Goal: Complete application form: Complete application form

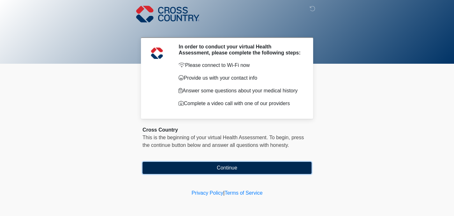
click at [223, 165] on button "Continue" at bounding box center [227, 168] width 169 height 12
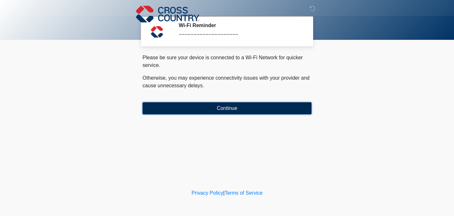
click at [215, 109] on button "Continue" at bounding box center [227, 108] width 169 height 12
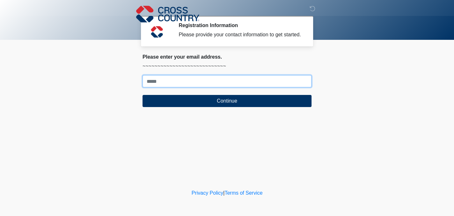
click at [166, 76] on input "Where should we email your response?" at bounding box center [227, 81] width 169 height 12
type input "**********"
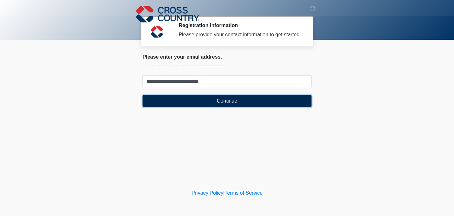
click at [215, 100] on button "Continue" at bounding box center [227, 101] width 169 height 12
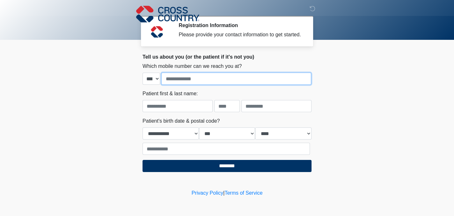
click at [204, 77] on input "tel" at bounding box center [236, 79] width 150 height 12
type input "**********"
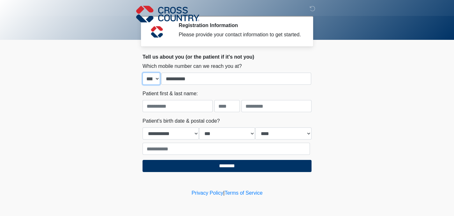
type input "**********"
type input "********"
type input "*****"
click at [149, 135] on select "**********" at bounding box center [171, 134] width 56 height 12
select select "*"
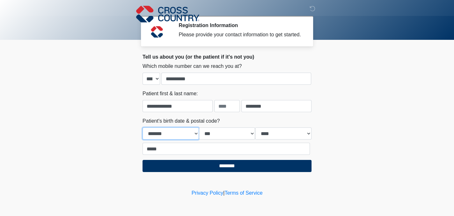
click at [143, 128] on select "**********" at bounding box center [171, 134] width 56 height 12
click at [210, 133] on select "*** * * * * * * * * * ** ** ** ** ** ** ** ** ** ** ** ** ** ** ** ** ** ** ** …" at bounding box center [227, 134] width 56 height 12
select select "**"
click at [199, 128] on select "*** * * * * * * * * * ** ** ** ** ** ** ** ** ** ** ** ** ** ** ** ** ** ** ** …" at bounding box center [227, 134] width 56 height 12
click at [271, 133] on select "**** **** **** **** **** **** **** **** **** **** **** **** **** **** **** ****…" at bounding box center [283, 134] width 56 height 12
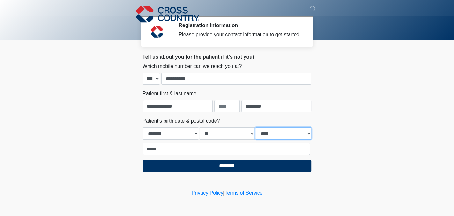
select select "****"
click at [255, 128] on select "**** **** **** **** **** **** **** **** **** **** **** **** **** **** **** ****…" at bounding box center [283, 134] width 56 height 12
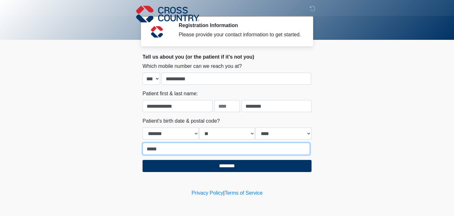
click at [165, 147] on input "*****" at bounding box center [226, 149] width 167 height 12
type input "*"
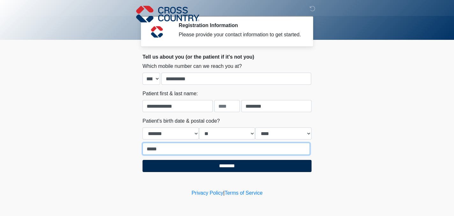
type input "*****"
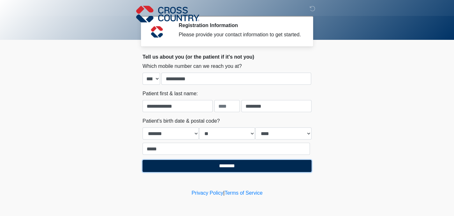
click at [227, 167] on input "********" at bounding box center [227, 166] width 169 height 12
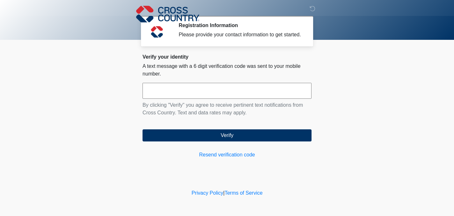
click at [198, 96] on input "text" at bounding box center [227, 91] width 169 height 16
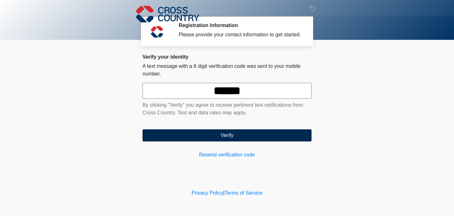
type input "******"
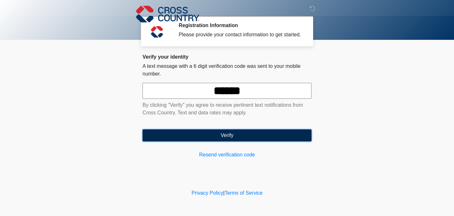
click at [209, 135] on button "Verify" at bounding box center [227, 136] width 169 height 12
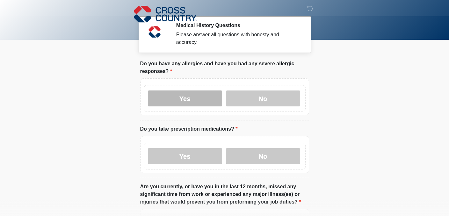
click at [204, 91] on label "Yes" at bounding box center [185, 99] width 74 height 16
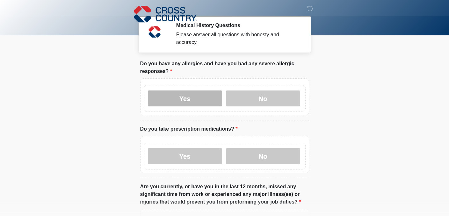
scroll to position [32, 0]
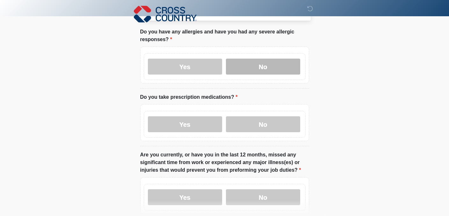
click at [256, 64] on label "No" at bounding box center [263, 67] width 74 height 16
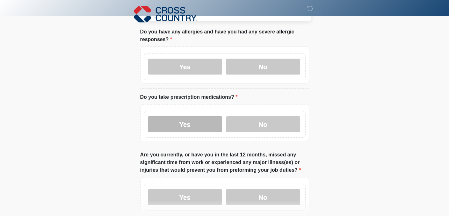
click at [189, 116] on label "Yes" at bounding box center [185, 124] width 74 height 16
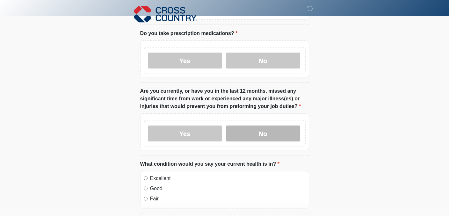
click at [277, 127] on label "No" at bounding box center [263, 134] width 74 height 16
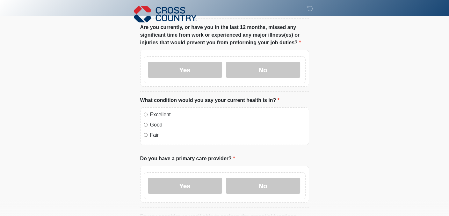
click at [158, 121] on label "Good" at bounding box center [228, 125] width 156 height 8
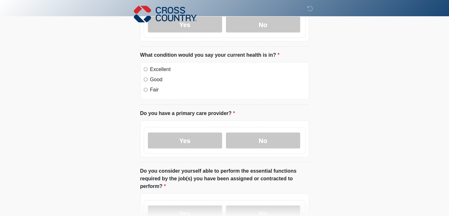
scroll to position [223, 0]
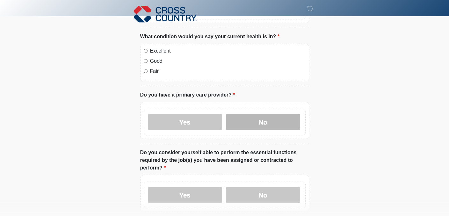
click at [252, 114] on label "No" at bounding box center [263, 122] width 74 height 16
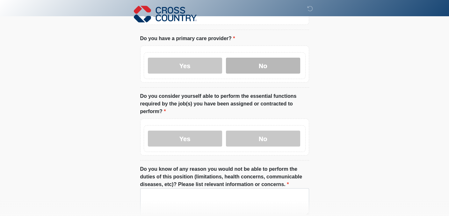
scroll to position [287, 0]
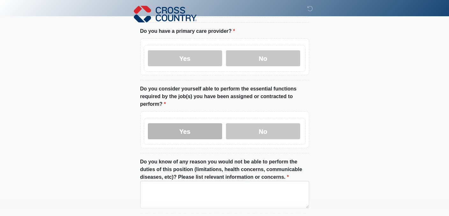
click at [188, 123] on label "Yes" at bounding box center [185, 131] width 74 height 16
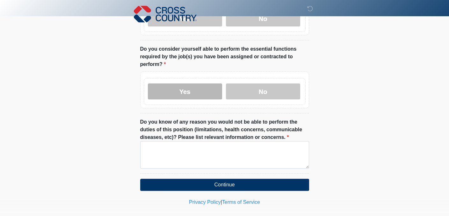
scroll to position [327, 0]
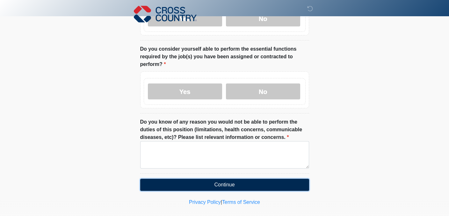
click at [218, 179] on button "Continue" at bounding box center [224, 185] width 169 height 12
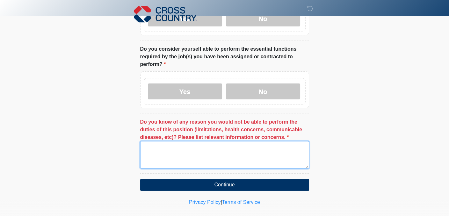
click at [179, 145] on textarea "Do you know of any reason you would not be able to perform the duties of this p…" at bounding box center [224, 154] width 169 height 27
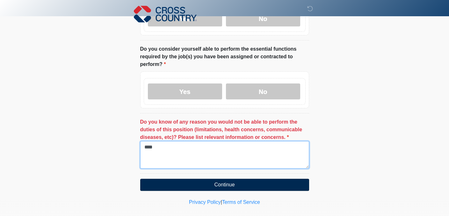
type textarea "****"
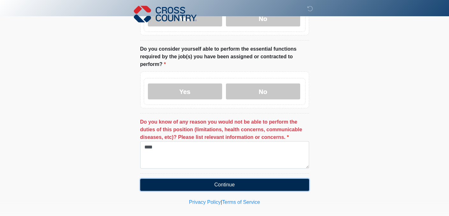
click at [213, 179] on button "Continue" at bounding box center [224, 185] width 169 height 12
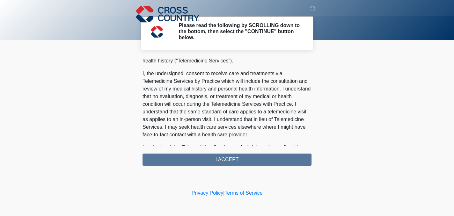
scroll to position [223, 0]
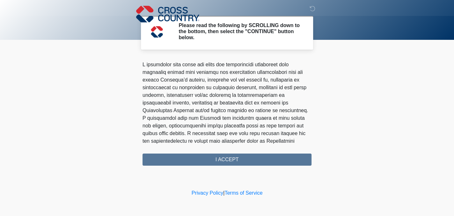
click at [225, 161] on div "PLEASE READ EACH SECTION CAREFULLY. YOU MAY REQUEST A COPY OF THIS FORM FOR YOU…" at bounding box center [227, 111] width 169 height 109
click at [225, 158] on div "PLEASE READ EACH SECTION CAREFULLY. YOU MAY REQUEST A COPY OF THIS FORM FOR YOU…" at bounding box center [227, 111] width 169 height 109
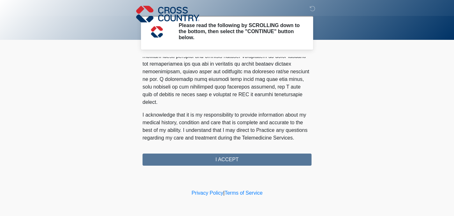
scroll to position [421, 0]
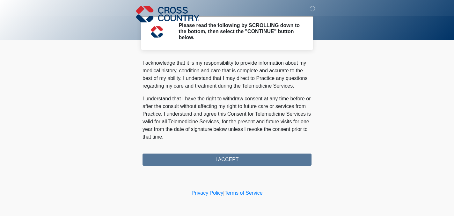
click at [232, 160] on div "PLEASE READ EACH SECTION CAREFULLY. YOU MAY REQUEST A COPY OF THIS FORM FOR YOU…" at bounding box center [227, 111] width 169 height 109
click at [226, 159] on div "PLEASE READ EACH SECTION CAREFULLY. YOU MAY REQUEST A COPY OF THIS FORM FOR YOU…" at bounding box center [227, 111] width 169 height 109
click at [221, 158] on div "PLEASE READ EACH SECTION CAREFULLY. YOU MAY REQUEST A COPY OF THIS FORM FOR YOU…" at bounding box center [227, 111] width 169 height 109
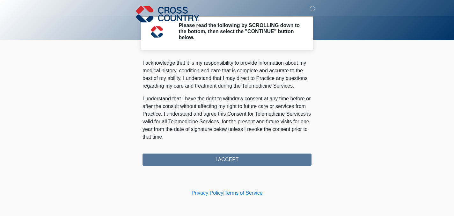
click at [221, 158] on div "PLEASE READ EACH SECTION CAREFULLY. YOU MAY REQUEST A COPY OF THIS FORM FOR YOU…" at bounding box center [227, 111] width 169 height 109
click at [220, 133] on p "I understand that I have the right to withdraw consent at any time before or af…" at bounding box center [227, 118] width 169 height 46
click at [223, 158] on div "PLEASE READ EACH SECTION CAREFULLY. YOU MAY REQUEST A COPY OF THIS FORM FOR YOU…" at bounding box center [227, 111] width 169 height 109
click at [219, 158] on div "PLEASE READ EACH SECTION CAREFULLY. YOU MAY REQUEST A COPY OF THIS FORM FOR YOU…" at bounding box center [227, 111] width 169 height 109
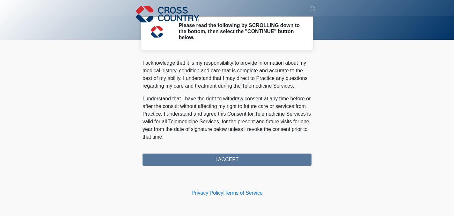
click at [219, 158] on div "PLEASE READ EACH SECTION CAREFULLY. YOU MAY REQUEST A COPY OF THIS FORM FOR YOU…" at bounding box center [227, 111] width 169 height 109
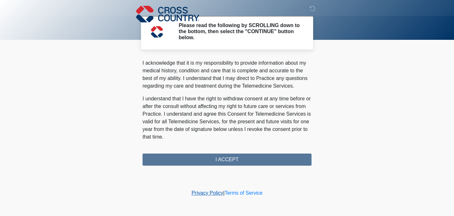
click at [202, 193] on link "Privacy Policy" at bounding box center [208, 192] width 32 height 5
click at [248, 193] on link "Terms of Service" at bounding box center [244, 192] width 38 height 5
click at [218, 158] on div "PLEASE READ EACH SECTION CAREFULLY. YOU MAY REQUEST A COPY OF THIS FORM FOR YOU…" at bounding box center [227, 111] width 169 height 109
click at [219, 158] on div "PLEASE READ EACH SECTION CAREFULLY. YOU MAY REQUEST A COPY OF THIS FORM FOR YOU…" at bounding box center [227, 111] width 169 height 109
click at [219, 159] on div "PLEASE READ EACH SECTION CAREFULLY. YOU MAY REQUEST A COPY OF THIS FORM FOR YOU…" at bounding box center [227, 111] width 169 height 109
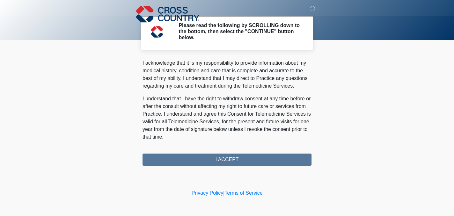
click at [219, 130] on p "I understand that I have the right to withdraw consent at any time before or af…" at bounding box center [227, 118] width 169 height 46
click at [220, 141] on div "PLEASE READ EACH SECTION CAREFULLY. YOU MAY REQUEST A COPY OF THIS FORM FOR YOU…" at bounding box center [227, 101] width 169 height 89
click at [222, 160] on div "PLEASE READ EACH SECTION CAREFULLY. YOU MAY REQUEST A COPY OF THIS FORM FOR YOU…" at bounding box center [227, 111] width 169 height 109
click at [223, 160] on div "PLEASE READ EACH SECTION CAREFULLY. YOU MAY REQUEST A COPY OF THIS FORM FOR YOU…" at bounding box center [227, 111] width 169 height 109
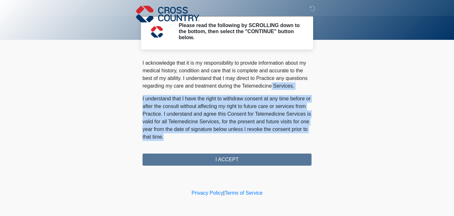
drag, startPoint x: 359, startPoint y: 142, endPoint x: 344, endPoint y: 77, distance: 66.5
click at [344, 77] on body "‎ ‎ ‎ Please read the following by SCROLLING down to the bottom, then select th…" at bounding box center [227, 108] width 454 height 216
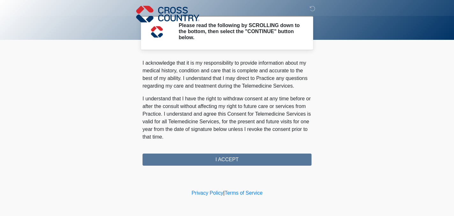
drag, startPoint x: 248, startPoint y: 101, endPoint x: 207, endPoint y: 94, distance: 41.4
click at [246, 101] on p "I understand that I have the right to withdraw consent at any time before or af…" at bounding box center [227, 118] width 169 height 46
click at [207, 94] on div "PLEASE READ EACH SECTION CAREFULLY. YOU MAY REQUEST A COPY OF THIS FORM FOR YOU…" at bounding box center [227, 101] width 169 height 89
click at [309, 150] on div "PLEASE READ EACH SECTION CAREFULLY. YOU MAY REQUEST A COPY OF THIS FORM FOR YOU…" at bounding box center [227, 111] width 169 height 109
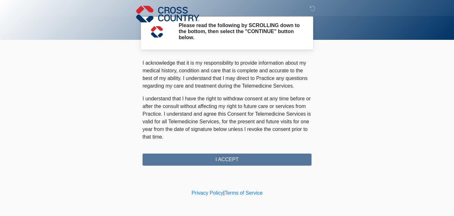
click at [309, 150] on div "PLEASE READ EACH SECTION CAREFULLY. YOU MAY REQUEST A COPY OF THIS FORM FOR YOU…" at bounding box center [227, 111] width 169 height 109
drag, startPoint x: 309, startPoint y: 150, endPoint x: 289, endPoint y: 152, distance: 20.6
click at [309, 150] on div "PLEASE READ EACH SECTION CAREFULLY. YOU MAY REQUEST A COPY OF THIS FORM FOR YOU…" at bounding box center [227, 111] width 169 height 109
click at [283, 153] on div "PLEASE READ EACH SECTION CAREFULLY. YOU MAY REQUEST A COPY OF THIS FORM FOR YOU…" at bounding box center [227, 111] width 169 height 109
click at [239, 146] on div "PLEASE READ EACH SECTION CAREFULLY. YOU MAY REQUEST A COPY OF THIS FORM FOR YOU…" at bounding box center [227, 111] width 169 height 109
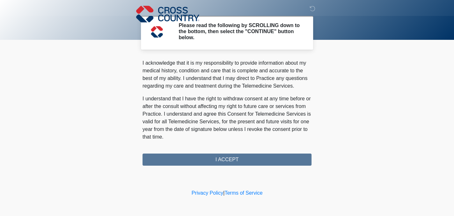
click at [210, 139] on p "I understand that I have the right to withdraw consent at any time before or af…" at bounding box center [227, 118] width 169 height 46
click at [215, 159] on div "PLEASE READ EACH SECTION CAREFULLY. YOU MAY REQUEST A COPY OF THIS FORM FOR YOU…" at bounding box center [227, 111] width 169 height 109
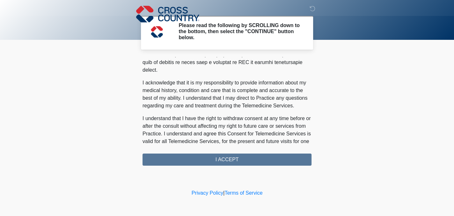
scroll to position [421, 0]
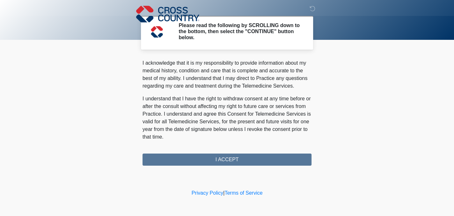
click at [232, 159] on div "PLEASE READ EACH SECTION CAREFULLY. YOU MAY REQUEST A COPY OF THIS FORM FOR YOU…" at bounding box center [227, 111] width 169 height 109
click at [229, 156] on div "PLEASE READ EACH SECTION CAREFULLY. YOU MAY REQUEST A COPY OF THIS FORM FOR YOU…" at bounding box center [227, 111] width 169 height 109
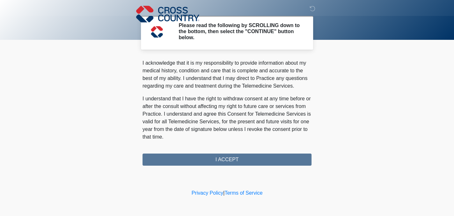
click at [229, 156] on div "PLEASE READ EACH SECTION CAREFULLY. YOU MAY REQUEST A COPY OF THIS FORM FOR YOU…" at bounding box center [227, 111] width 169 height 109
click at [312, 10] on icon at bounding box center [313, 9] width 6 height 6
click at [270, 84] on p "I acknowledge that it is my responsibility to provide information about my medi…" at bounding box center [227, 74] width 169 height 31
click at [233, 161] on div "PLEASE READ EACH SECTION CAREFULLY. YOU MAY REQUEST A COPY OF THIS FORM FOR YOU…" at bounding box center [227, 111] width 169 height 109
click at [220, 156] on div "PLEASE READ EACH SECTION CAREFULLY. YOU MAY REQUEST A COPY OF THIS FORM FOR YOU…" at bounding box center [227, 111] width 169 height 109
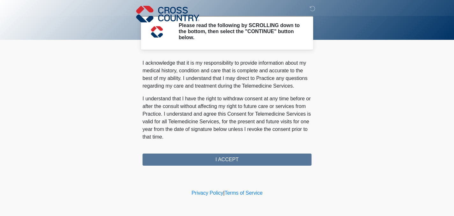
click at [221, 160] on div "PLEASE READ EACH SECTION CAREFULLY. YOU MAY REQUEST A COPY OF THIS FORM FOR YOU…" at bounding box center [227, 111] width 169 height 109
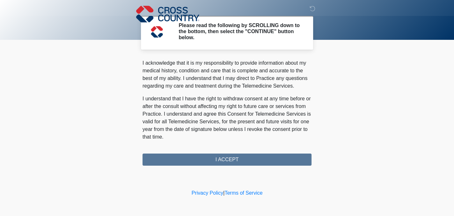
click at [221, 160] on div "PLEASE READ EACH SECTION CAREFULLY. YOU MAY REQUEST A COPY OF THIS FORM FOR YOU…" at bounding box center [227, 111] width 169 height 109
click at [221, 159] on div "PLEASE READ EACH SECTION CAREFULLY. YOU MAY REQUEST A COPY OF THIS FORM FOR YOU…" at bounding box center [227, 111] width 169 height 109
click at [220, 146] on div "PLEASE READ EACH SECTION CAREFULLY. YOU MAY REQUEST A COPY OF THIS FORM FOR YOU…" at bounding box center [227, 111] width 169 height 109
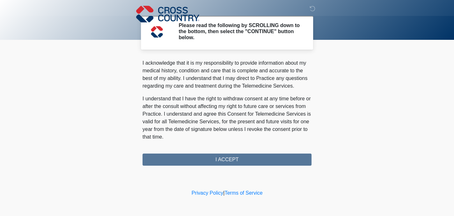
drag, startPoint x: 220, startPoint y: 146, endPoint x: 185, endPoint y: 142, distance: 35.7
click at [185, 142] on div "PLEASE READ EACH SECTION CAREFULLY. YOU MAY REQUEST A COPY OF THIS FORM FOR YOU…" at bounding box center [227, 101] width 169 height 89
click at [229, 137] on p "I understand that I have the right to withdraw consent at any time before or af…" at bounding box center [227, 118] width 169 height 46
click at [225, 162] on div "PLEASE READ EACH SECTION CAREFULLY. YOU MAY REQUEST A COPY OF THIS FORM FOR YOU…" at bounding box center [227, 111] width 169 height 109
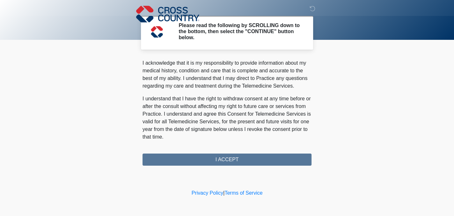
click at [225, 162] on div "PLEASE READ EACH SECTION CAREFULLY. YOU MAY REQUEST A COPY OF THIS FORM FOR YOU…" at bounding box center [227, 111] width 169 height 109
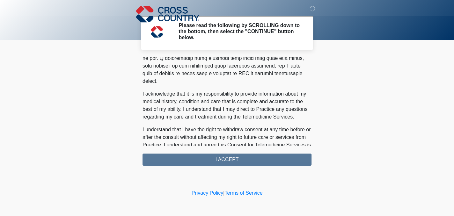
scroll to position [421, 0]
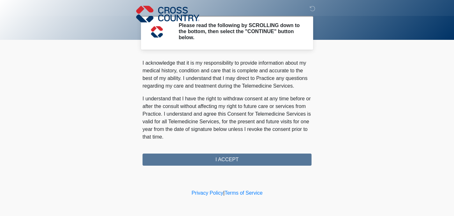
click at [220, 163] on div "PLEASE READ EACH SECTION CAREFULLY. YOU MAY REQUEST A COPY OF THIS FORM FOR YOU…" at bounding box center [227, 111] width 169 height 109
click at [220, 162] on div "PLEASE READ EACH SECTION CAREFULLY. YOU MAY REQUEST A COPY OF THIS FORM FOR YOU…" at bounding box center [227, 111] width 169 height 109
click at [221, 155] on div "PLEASE READ EACH SECTION CAREFULLY. YOU MAY REQUEST A COPY OF THIS FORM FOR YOU…" at bounding box center [227, 111] width 169 height 109
click at [222, 150] on div "PLEASE READ EACH SECTION CAREFULLY. YOU MAY REQUEST A COPY OF THIS FORM FOR YOU…" at bounding box center [227, 111] width 169 height 109
click at [222, 148] on div "PLEASE READ EACH SECTION CAREFULLY. YOU MAY REQUEST A COPY OF THIS FORM FOR YOU…" at bounding box center [227, 111] width 169 height 109
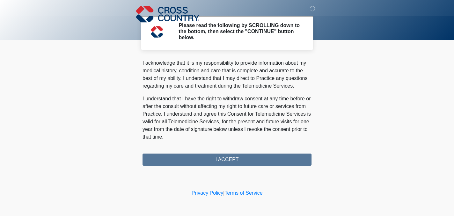
click at [232, 160] on div "PLEASE READ EACH SECTION CAREFULLY. YOU MAY REQUEST A COPY OF THIS FORM FOR YOU…" at bounding box center [227, 111] width 169 height 109
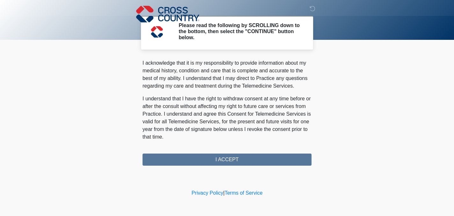
click at [222, 158] on div "PLEASE READ EACH SECTION CAREFULLY. YOU MAY REQUEST A COPY OF THIS FORM FOR YOU…" at bounding box center [227, 111] width 169 height 109
click at [222, 161] on div "PLEASE READ EACH SECTION CAREFULLY. YOU MAY REQUEST A COPY OF THIS FORM FOR YOU…" at bounding box center [227, 111] width 169 height 109
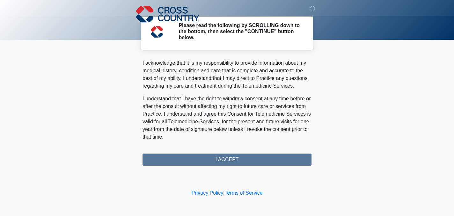
click at [222, 161] on div "PLEASE READ EACH SECTION CAREFULLY. YOU MAY REQUEST A COPY OF THIS FORM FOR YOU…" at bounding box center [227, 111] width 169 height 109
click at [251, 142] on div "PLEASE READ EACH SECTION CAREFULLY. YOU MAY REQUEST A COPY OF THIS FORM FOR YOU…" at bounding box center [227, 101] width 169 height 89
click at [232, 142] on div "PLEASE READ EACH SECTION CAREFULLY. YOU MAY REQUEST A COPY OF THIS FORM FOR YOU…" at bounding box center [227, 101] width 169 height 89
click at [211, 160] on div "PLEASE READ EACH SECTION CAREFULLY. YOU MAY REQUEST A COPY OF THIS FORM FOR YOU…" at bounding box center [227, 111] width 169 height 109
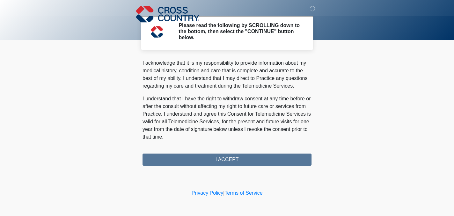
click at [213, 157] on div "PLEASE READ EACH SECTION CAREFULLY. YOU MAY REQUEST A COPY OF THIS FORM FOR YOU…" at bounding box center [227, 111] width 169 height 109
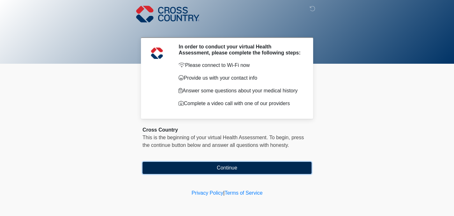
click at [221, 167] on button "Continue" at bounding box center [227, 168] width 169 height 12
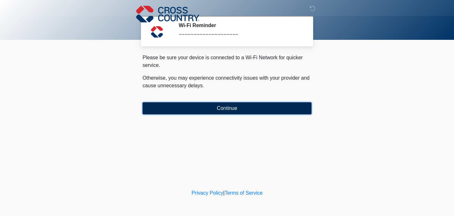
click at [205, 112] on button "Continue" at bounding box center [227, 108] width 169 height 12
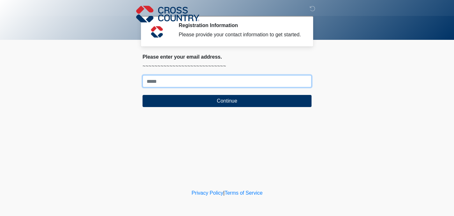
click at [173, 81] on input "Where should we email your response?" at bounding box center [227, 81] width 169 height 12
type input "**********"
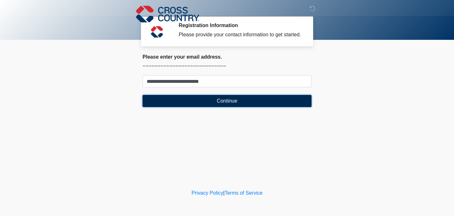
click at [186, 102] on button "Continue" at bounding box center [227, 101] width 169 height 12
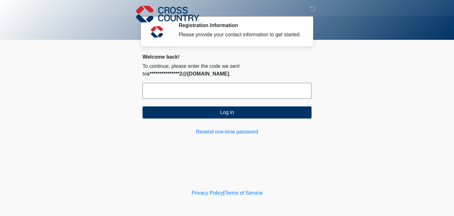
click at [202, 93] on input "text" at bounding box center [227, 91] width 169 height 16
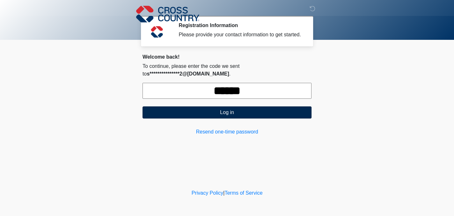
type input "******"
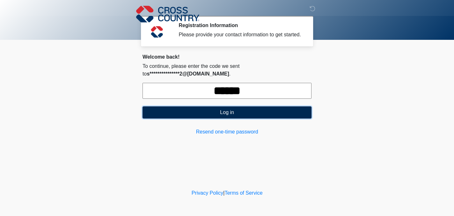
click at [234, 115] on button "Log in" at bounding box center [227, 113] width 169 height 12
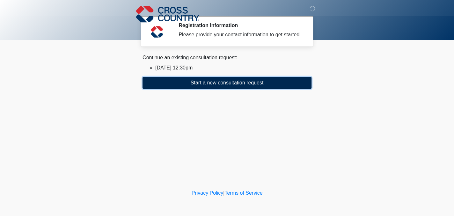
click at [200, 85] on button "Start a new consultation request" at bounding box center [227, 83] width 169 height 12
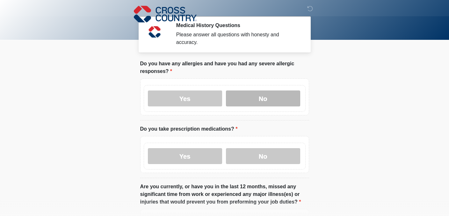
click at [259, 93] on label "No" at bounding box center [263, 99] width 74 height 16
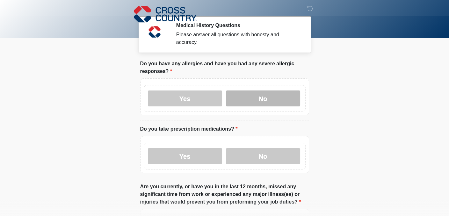
scroll to position [64, 0]
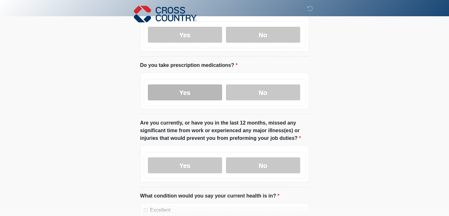
click at [157, 90] on label "Yes" at bounding box center [185, 93] width 74 height 16
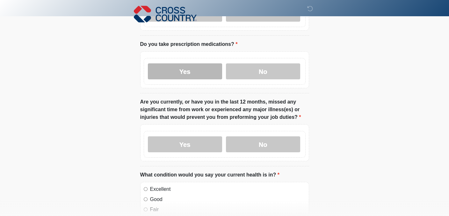
scroll to position [96, 0]
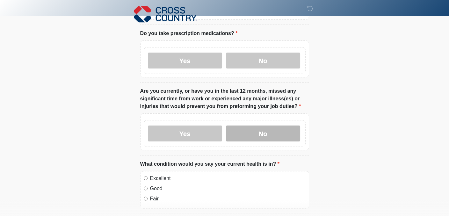
click at [266, 127] on label "No" at bounding box center [263, 134] width 74 height 16
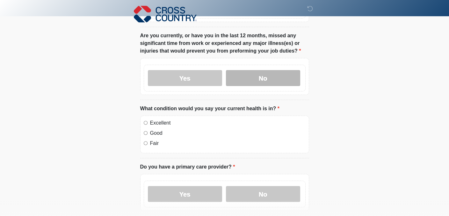
scroll to position [191, 0]
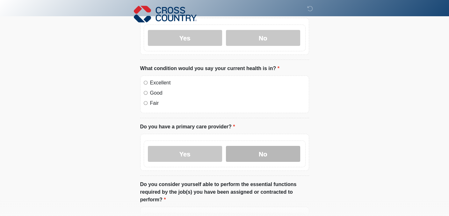
click at [265, 146] on label "No" at bounding box center [263, 154] width 74 height 16
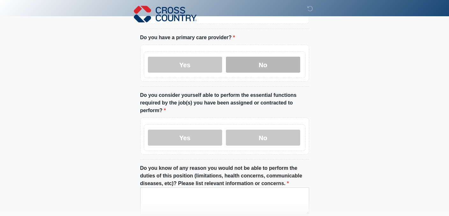
scroll to position [287, 0]
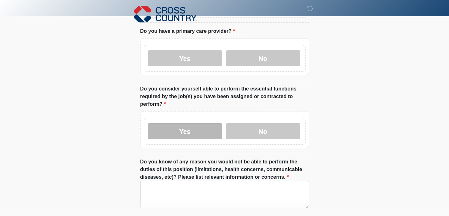
click at [196, 123] on label "Yes" at bounding box center [185, 131] width 74 height 16
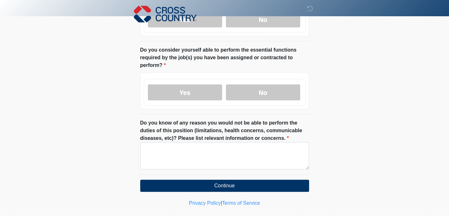
scroll to position [327, 0]
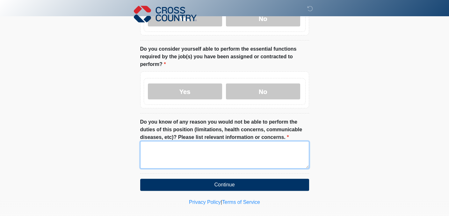
click at [175, 141] on textarea "Do you know of any reason you would not be able to perform the duties of this p…" at bounding box center [224, 154] width 169 height 27
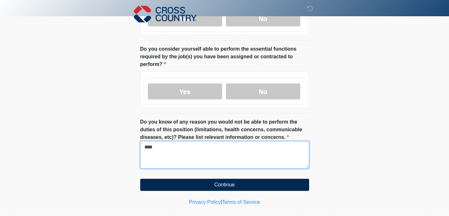
type textarea "****"
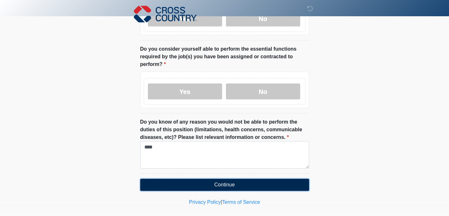
click at [216, 179] on button "Continue" at bounding box center [224, 185] width 169 height 12
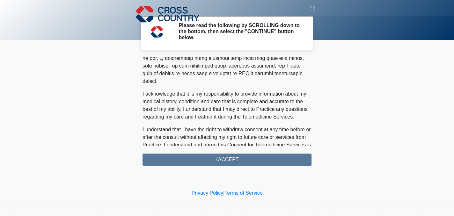
scroll to position [421, 0]
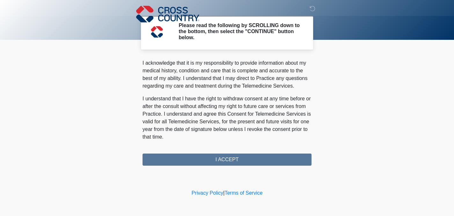
click at [229, 158] on div "PLEASE READ EACH SECTION CAREFULLY. YOU MAY REQUEST A COPY OF THIS FORM FOR YOU…" at bounding box center [227, 111] width 169 height 109
click at [229, 159] on div "PLEASE READ EACH SECTION CAREFULLY. YOU MAY REQUEST A COPY OF THIS FORM FOR YOU…" at bounding box center [227, 111] width 169 height 109
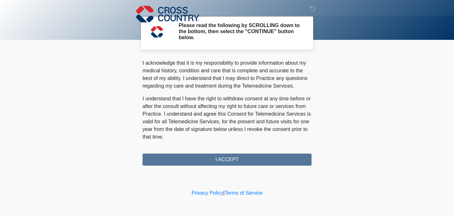
click at [229, 159] on div "PLEASE READ EACH SECTION CAREFULLY. YOU MAY REQUEST A COPY OF THIS FORM FOR YOU…" at bounding box center [227, 111] width 169 height 109
click at [229, 158] on div "PLEASE READ EACH SECTION CAREFULLY. YOU MAY REQUEST A COPY OF THIS FORM FOR YOU…" at bounding box center [227, 111] width 169 height 109
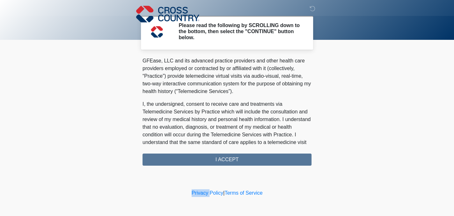
scroll to position [0, 0]
